Goal: Task Accomplishment & Management: Complete application form

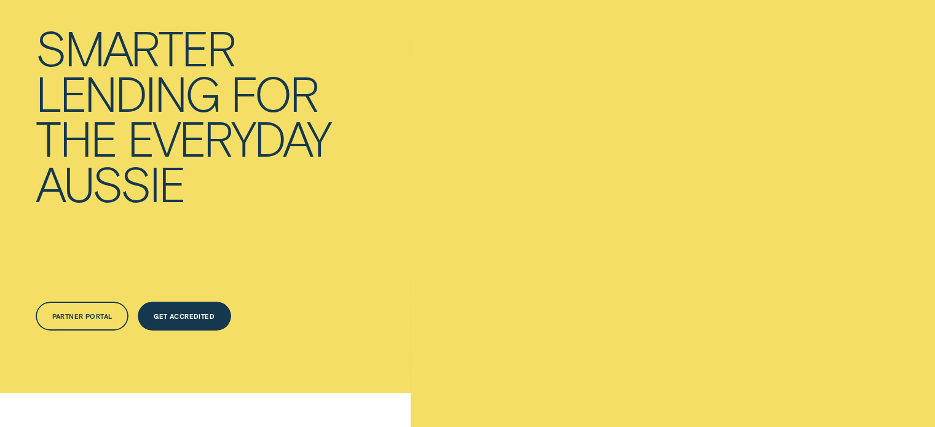
scroll to position [148, 0]
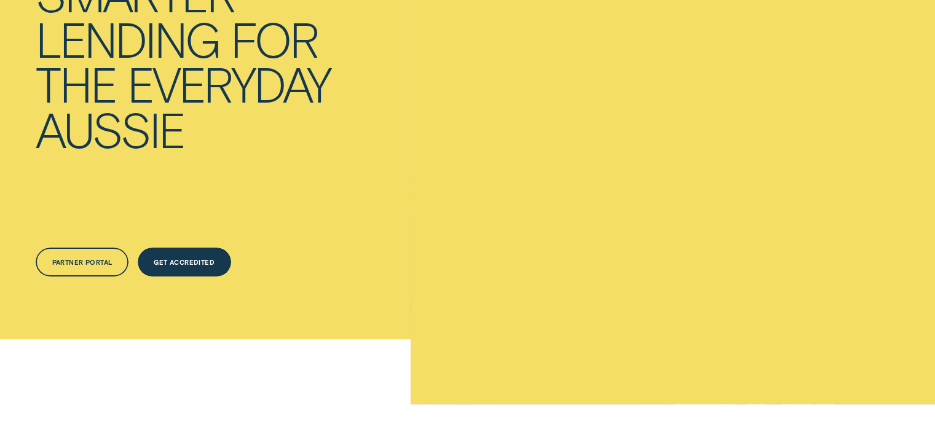
click at [177, 255] on div "Get Accredited" at bounding box center [184, 263] width 93 height 30
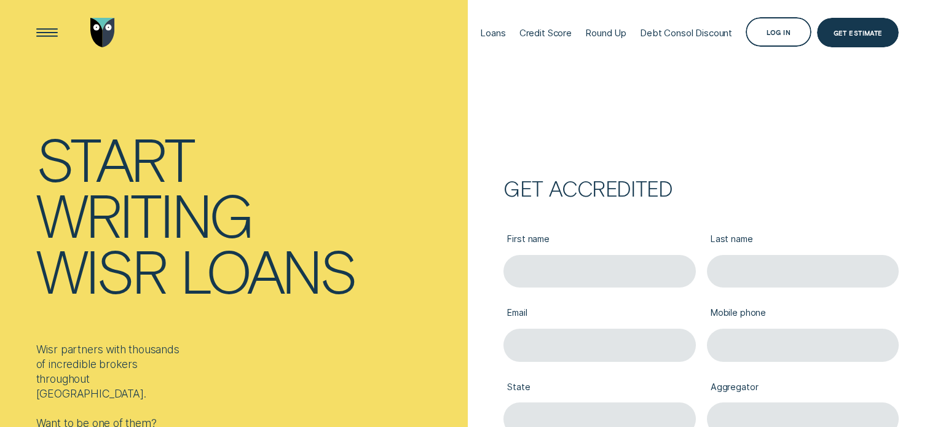
click at [536, 271] on input "First name" at bounding box center [600, 271] width 192 height 33
type input "Himanshu"
type input "Joshi"
type input "hvjoshi@hetvaneducates.com.au"
type input "0469321590"
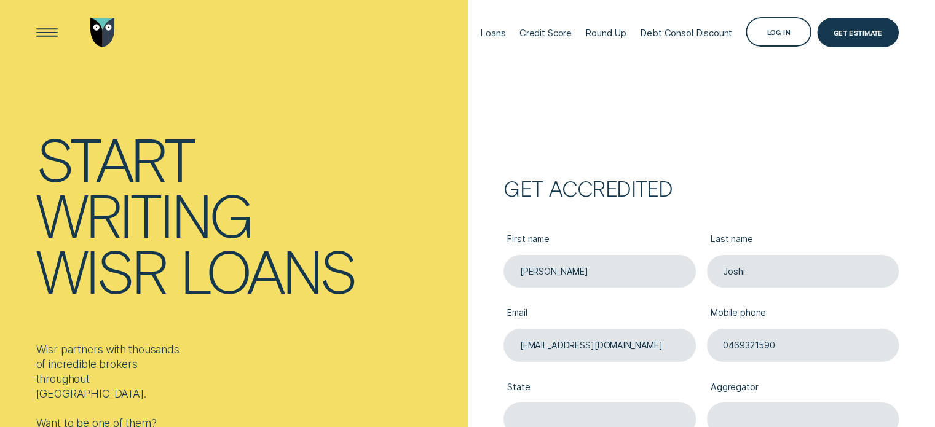
scroll to position [8, 0]
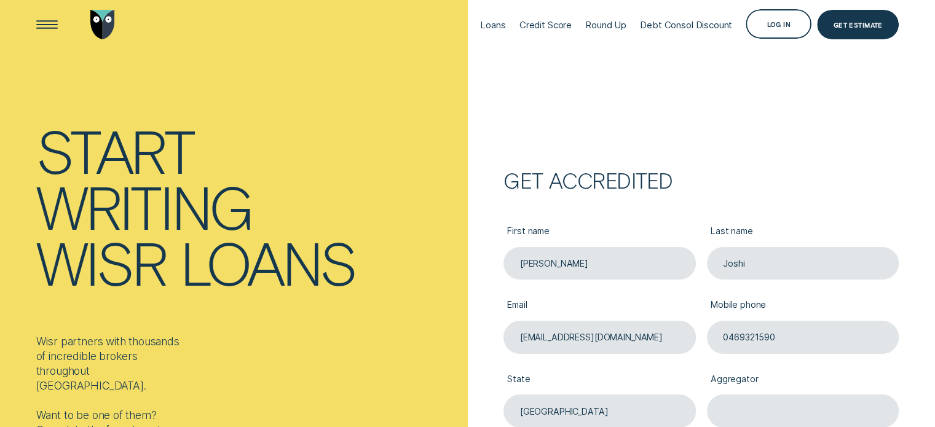
type input "Queensland"
type input "Finsure"
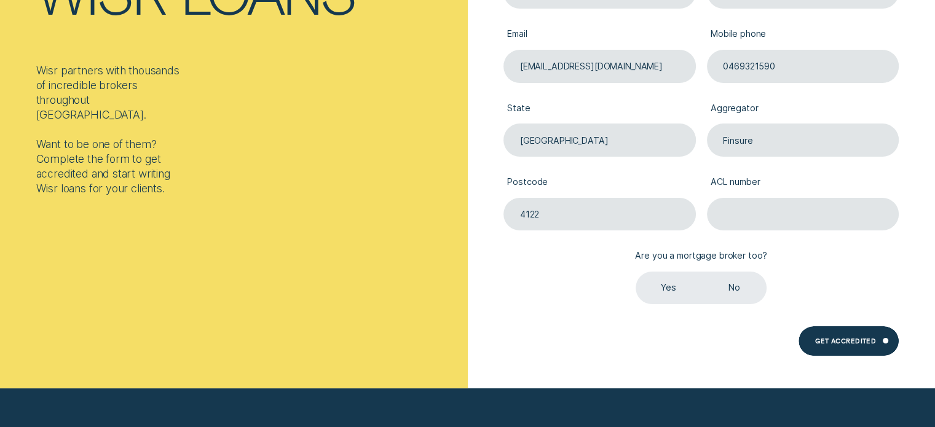
type input "4122"
click at [678, 290] on label "Yes" at bounding box center [669, 288] width 66 height 33
click at [636, 272] on input "Yes" at bounding box center [636, 272] width 0 height 0
click at [830, 343] on div "Get Accredited" at bounding box center [845, 342] width 61 height 6
type input "384704"
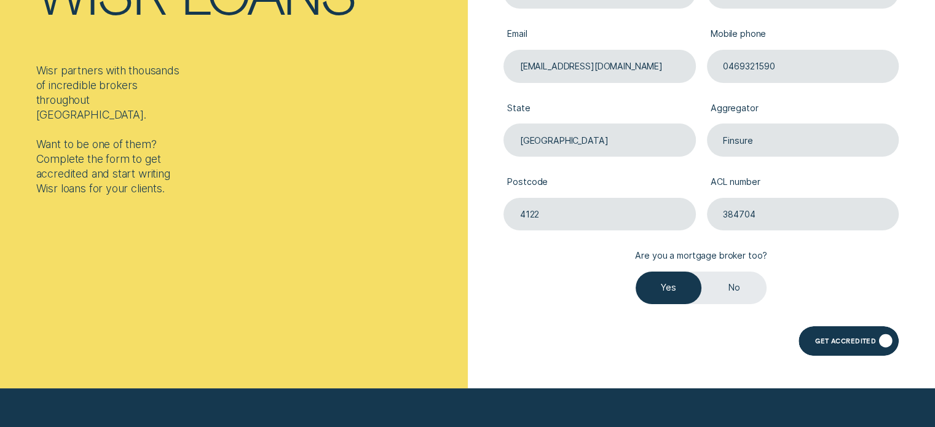
click at [830, 343] on div "Get Accredited" at bounding box center [845, 342] width 61 height 6
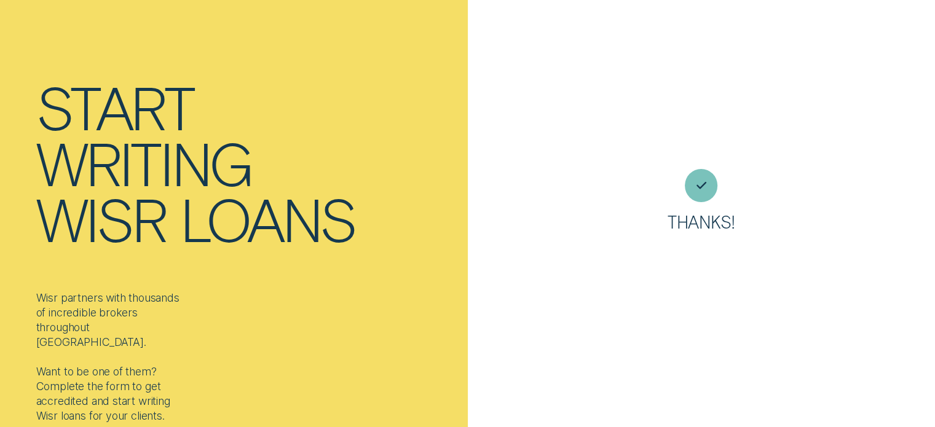
scroll to position [33, 0]
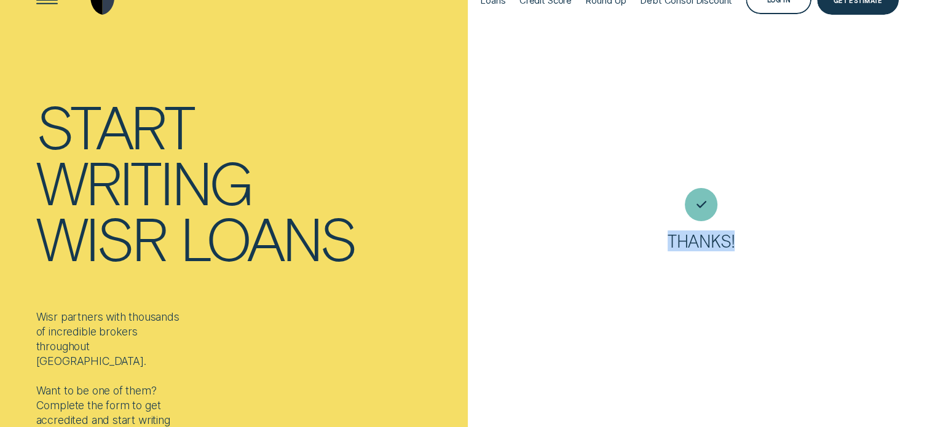
drag, startPoint x: 934, startPoint y: 165, endPoint x: 936, endPoint y: 117, distance: 48.0
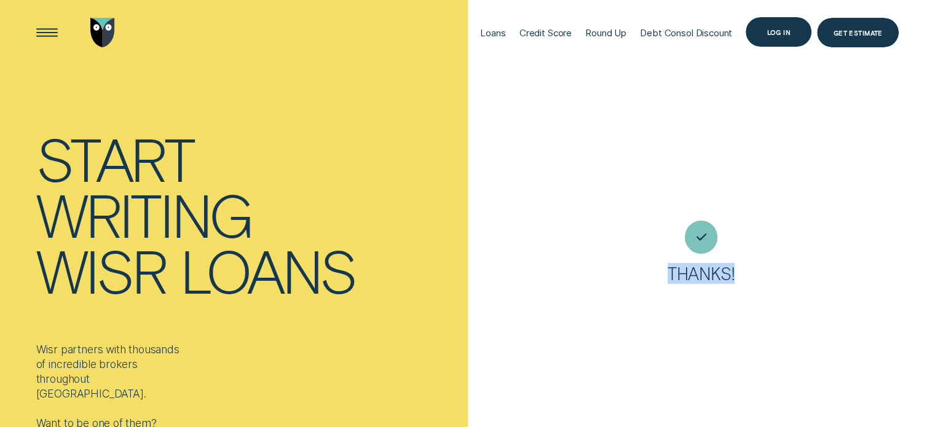
click at [768, 38] on div "Log in" at bounding box center [779, 32] width 66 height 30
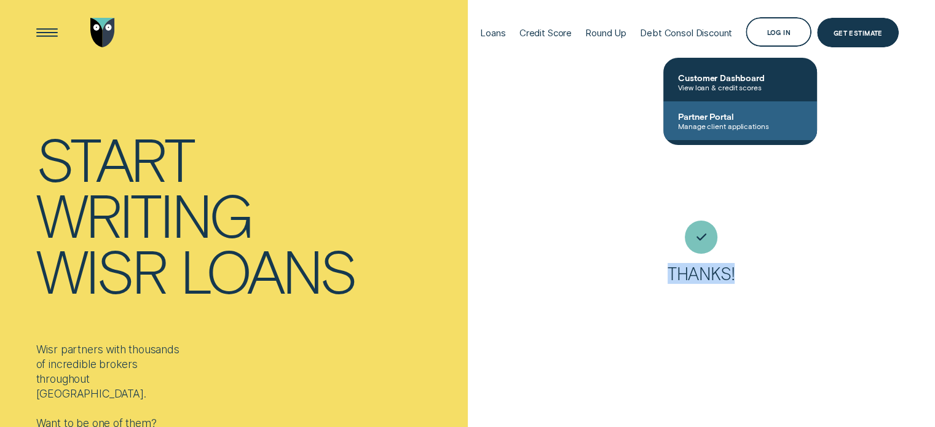
click at [724, 133] on link "Partner Portal Manage client applications" at bounding box center [741, 120] width 154 height 39
